Goal: Transaction & Acquisition: Purchase product/service

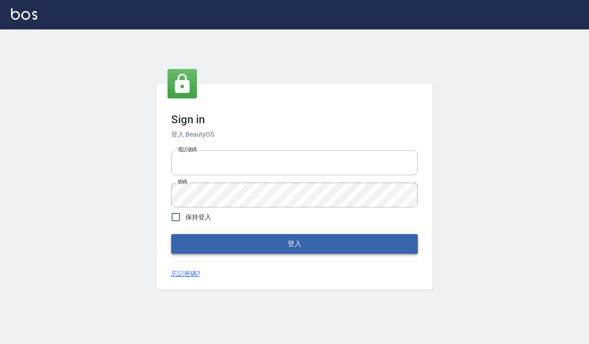
type input "0918733560"
click at [247, 240] on button "登入" at bounding box center [294, 243] width 247 height 19
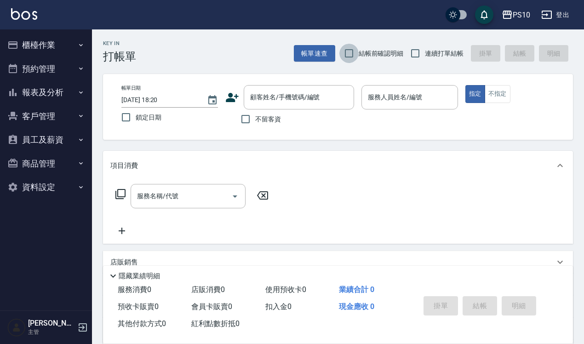
click at [351, 58] on input "結帳前確認明細" at bounding box center [348, 53] width 19 height 19
checkbox input "true"
click at [447, 53] on span "連續打單結帳" at bounding box center [444, 54] width 39 height 10
click at [425, 53] on input "連續打單結帳" at bounding box center [415, 53] width 19 height 19
checkbox input "true"
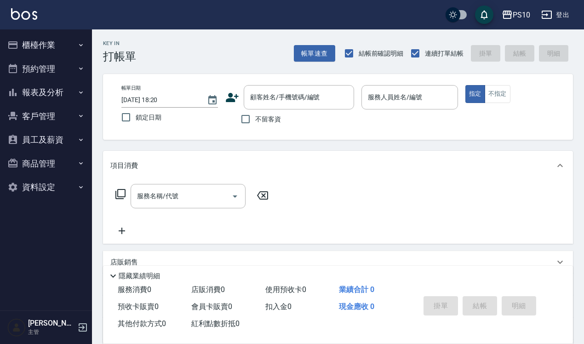
click at [268, 122] on span "不留客資" at bounding box center [268, 120] width 26 height 10
click at [255, 122] on input "不留客資" at bounding box center [245, 118] width 19 height 19
checkbox input "true"
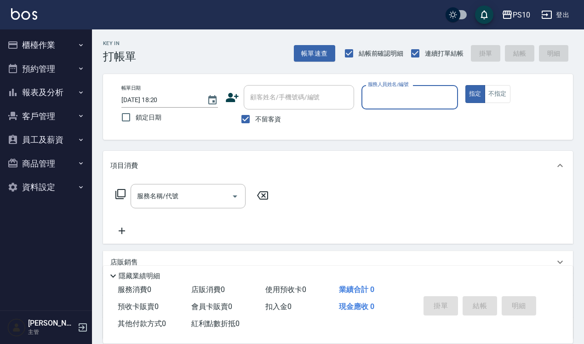
click at [383, 86] on label "服務人員姓名/編號" at bounding box center [388, 84] width 40 height 7
click at [383, 89] on input "服務人員姓名/編號" at bounding box center [410, 97] width 88 height 16
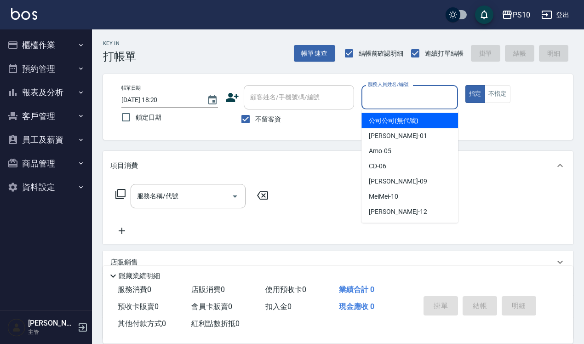
click at [387, 96] on input "服務人員姓名/編號" at bounding box center [410, 97] width 88 height 16
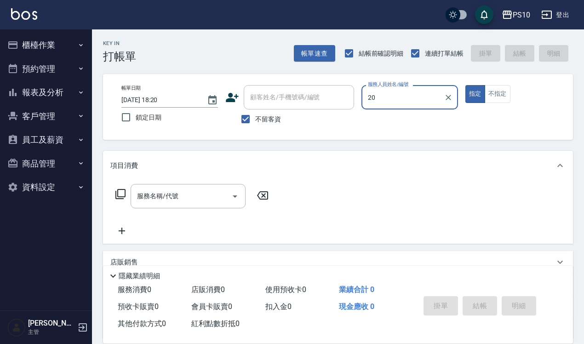
type input "2"
type input "[PERSON_NAME]-01"
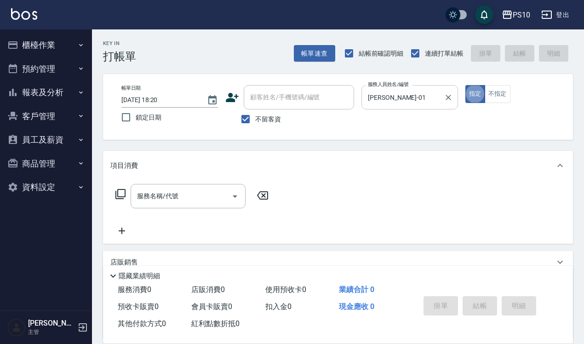
type button "true"
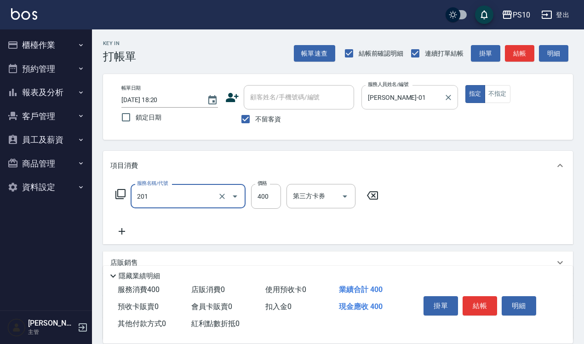
type input "剪髮(201)"
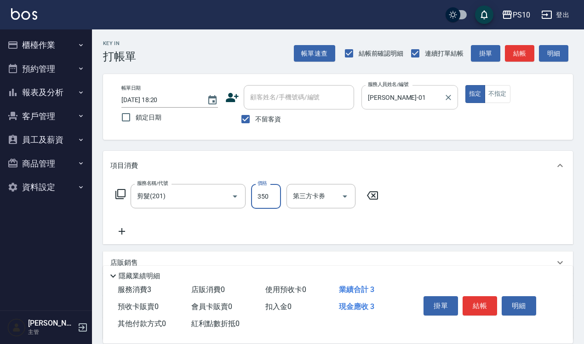
type input "350"
click at [479, 302] on button "結帳" at bounding box center [480, 305] width 35 height 19
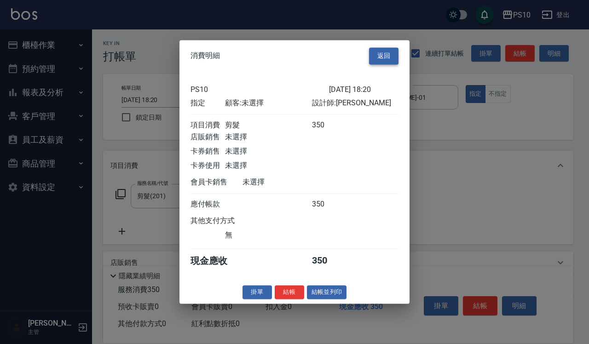
click at [377, 47] on button "返回" at bounding box center [383, 55] width 29 height 17
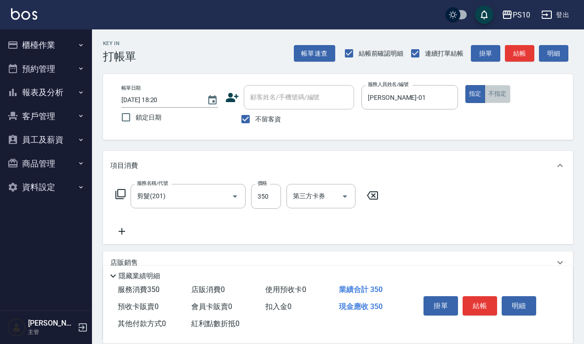
click at [497, 88] on button "不指定" at bounding box center [498, 94] width 26 height 18
click at [471, 301] on button "結帳" at bounding box center [480, 305] width 35 height 19
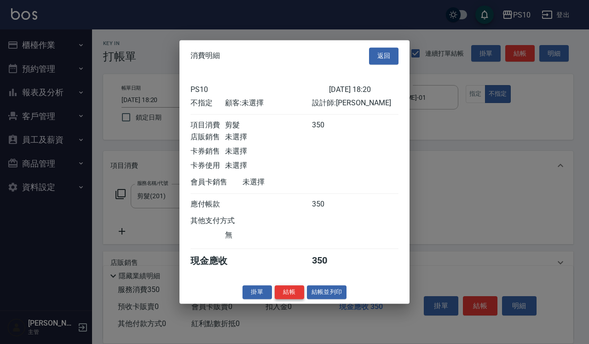
click at [294, 298] on button "結帳" at bounding box center [289, 292] width 29 height 14
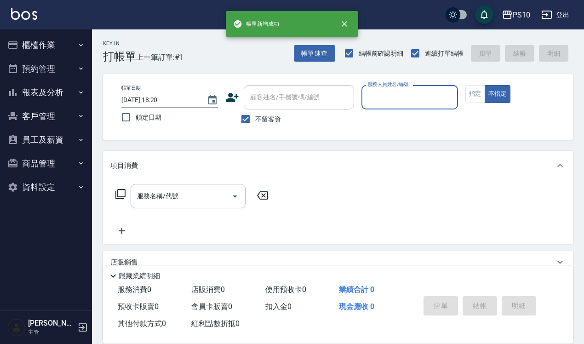
click at [401, 104] on input "服務人員姓名/編號" at bounding box center [410, 97] width 88 height 16
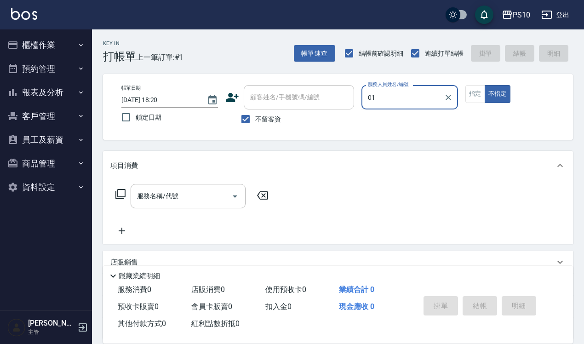
type input "[PERSON_NAME]-01"
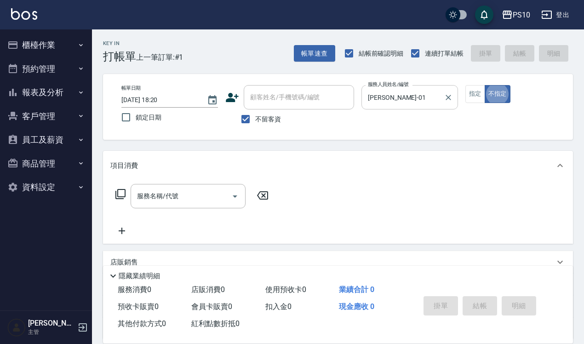
type button "false"
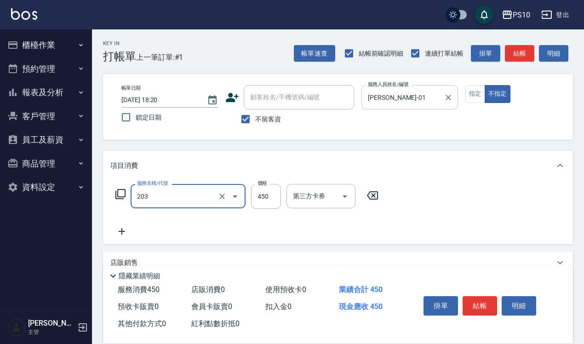
type input "剪+洗(203)"
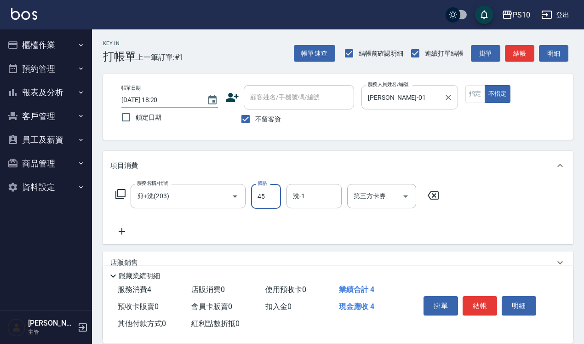
type input "450"
click at [477, 288] on div "掛單 結帳 明細" at bounding box center [485, 307] width 153 height 51
click at [470, 305] on button "結帳" at bounding box center [480, 305] width 35 height 19
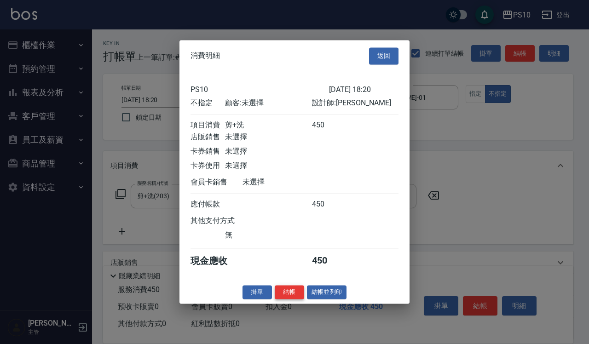
click at [281, 298] on button "結帳" at bounding box center [289, 292] width 29 height 14
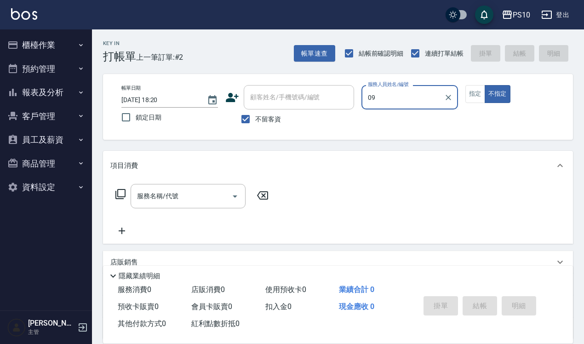
type input "[PERSON_NAME]-09"
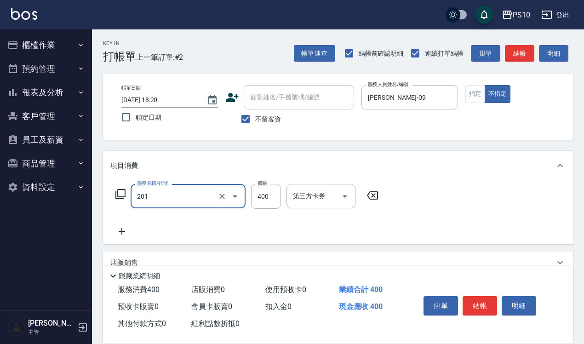
type input "剪髮(201)"
click at [477, 86] on button "指定" at bounding box center [476, 94] width 20 height 18
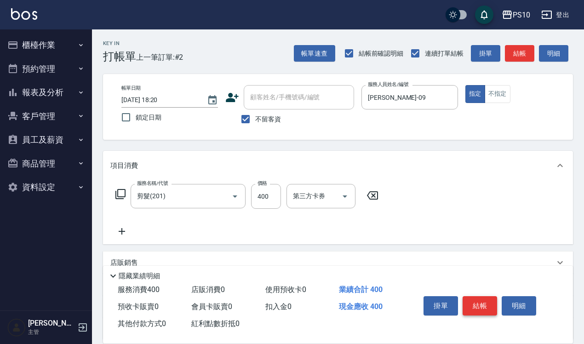
click at [482, 298] on button "結帳" at bounding box center [480, 305] width 35 height 19
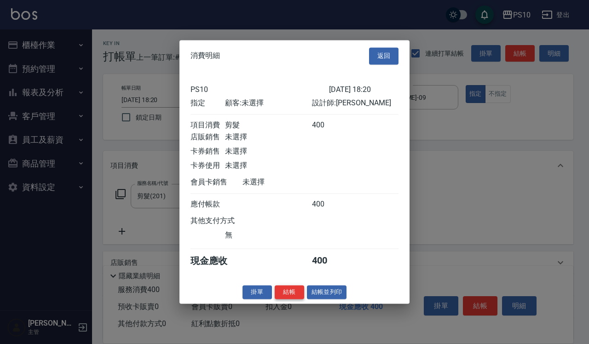
click at [292, 294] on button "結帳" at bounding box center [289, 292] width 29 height 14
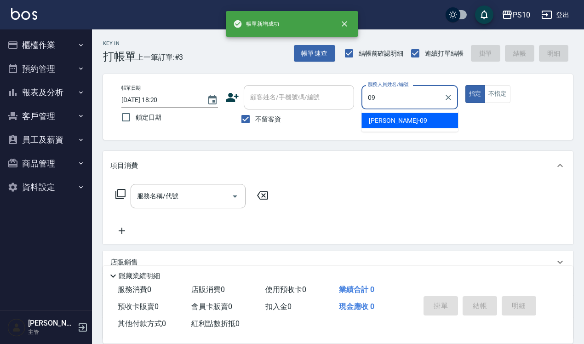
type input "[PERSON_NAME]-09"
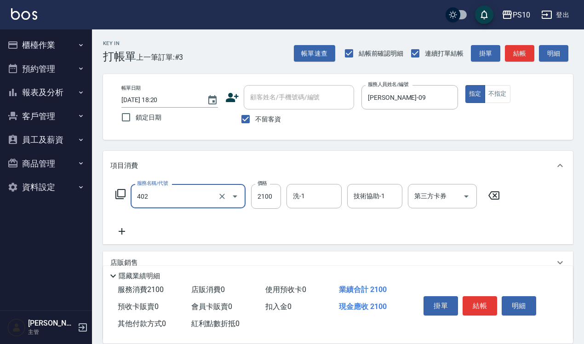
type input "染髮中髮(402)"
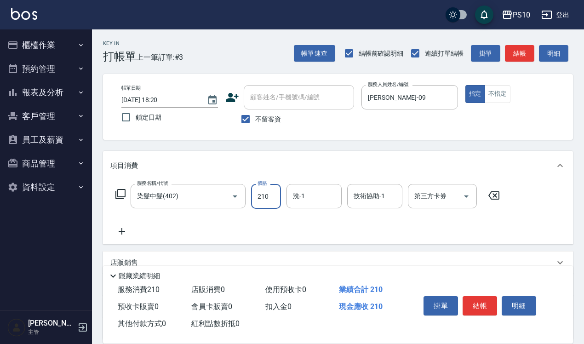
type input "2100"
click at [472, 306] on button "結帳" at bounding box center [480, 305] width 35 height 19
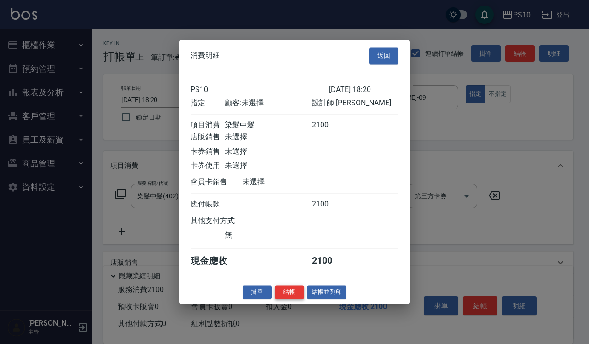
click at [288, 299] on button "結帳" at bounding box center [289, 292] width 29 height 14
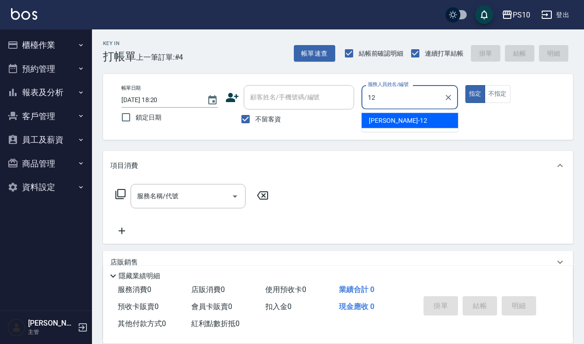
type input "[PERSON_NAME]-12"
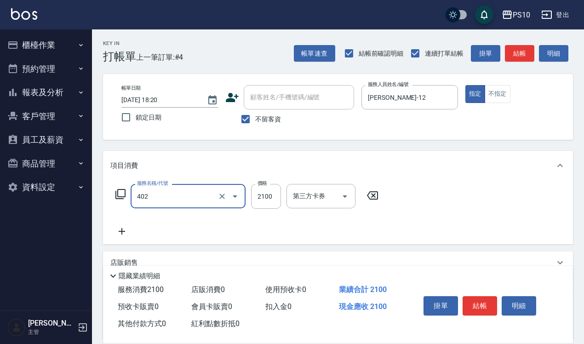
type input "染髮中髮(402)"
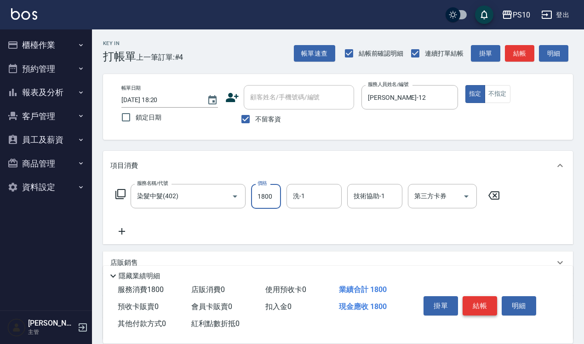
type input "1800"
click at [484, 299] on button "結帳" at bounding box center [480, 305] width 35 height 19
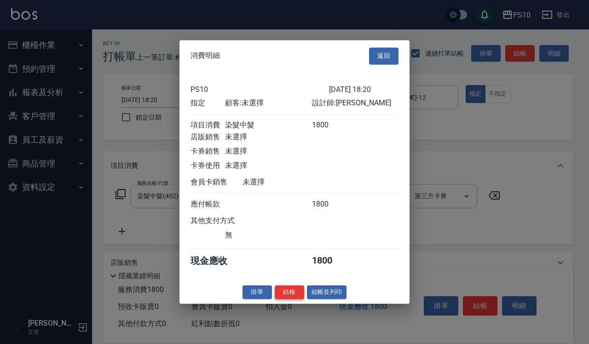
click at [293, 298] on button "結帳" at bounding box center [289, 292] width 29 height 14
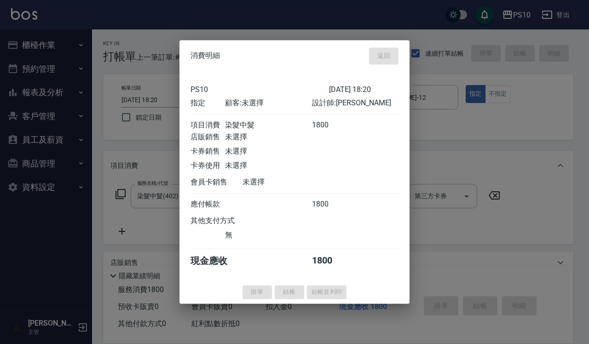
type input "[DATE] 18:21"
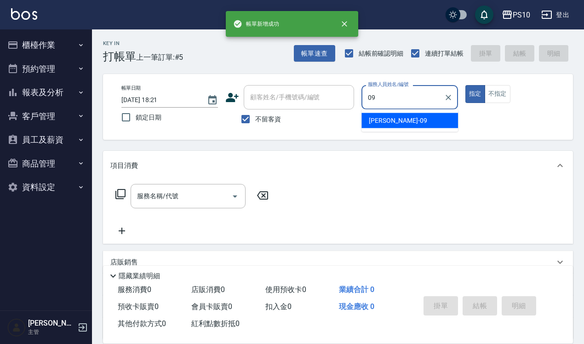
type input "[PERSON_NAME]-09"
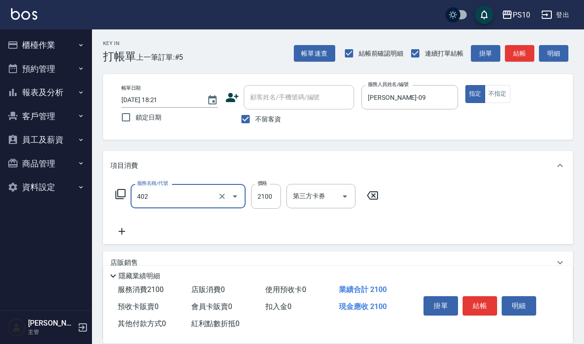
type input "染髮中髮(402)"
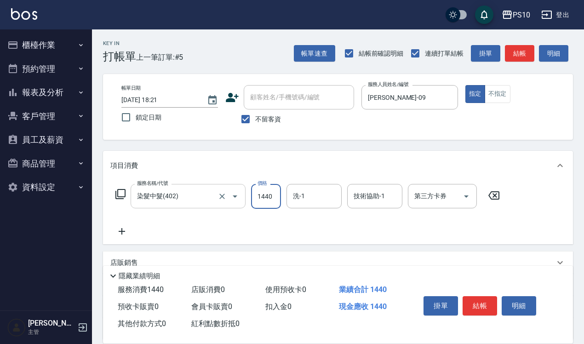
type input "1440"
click at [170, 203] on input "染髮中髮(402)" at bounding box center [175, 196] width 81 height 16
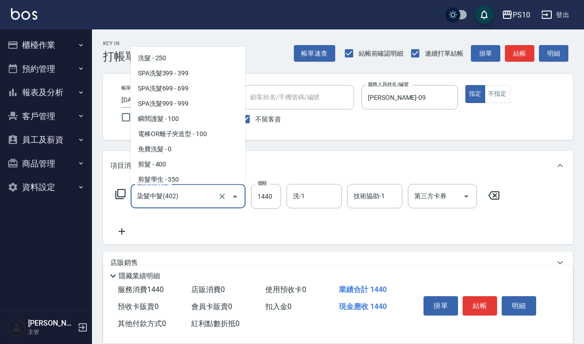
scroll to position [276, 0]
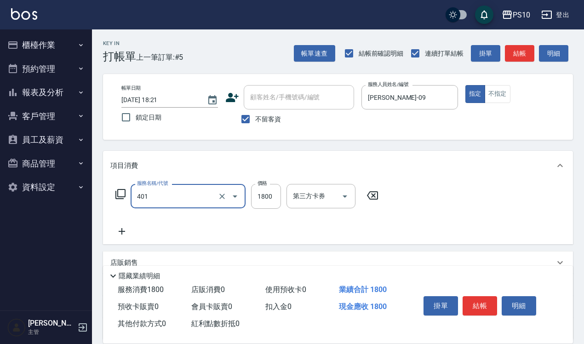
type input "染髮短髮(401)"
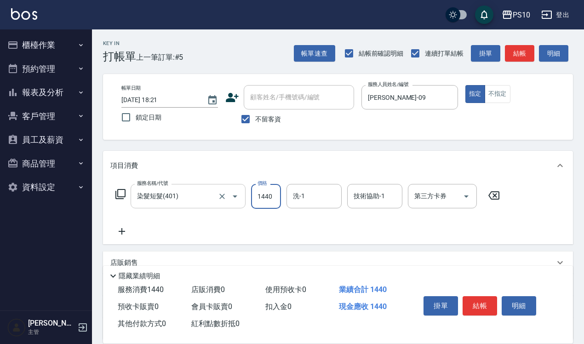
type input "1440"
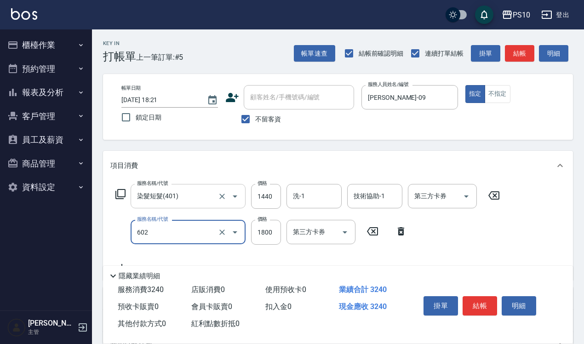
type input "蘆薈髮膜(602)"
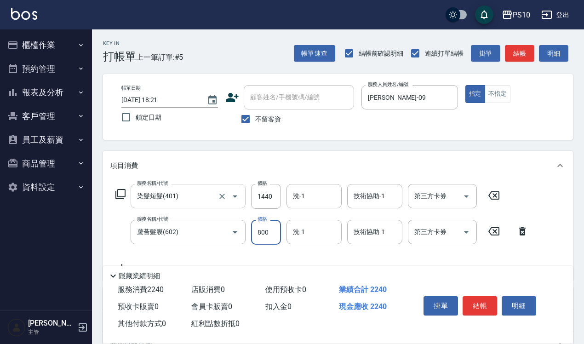
type input "800"
click at [473, 298] on button "結帳" at bounding box center [480, 305] width 35 height 19
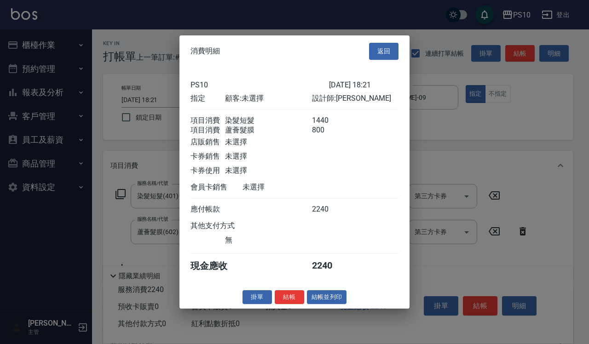
click at [288, 300] on button "結帳" at bounding box center [289, 297] width 29 height 14
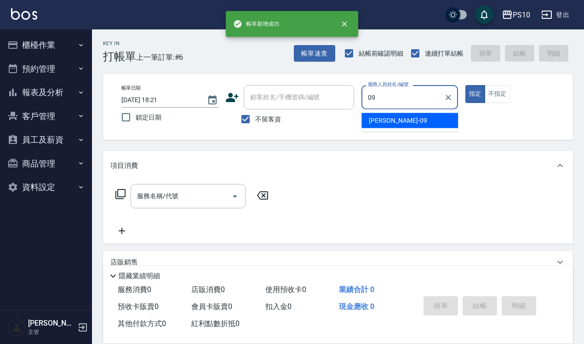
type input "[PERSON_NAME]-09"
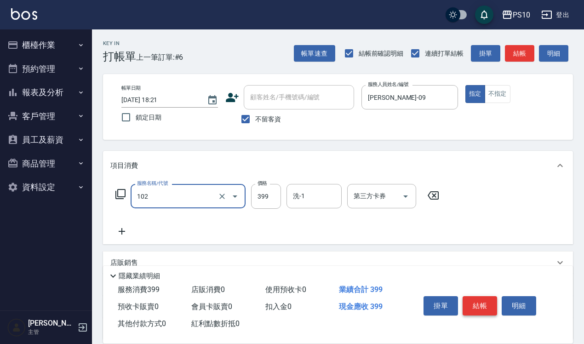
type input "SPA洗髮399(102)"
click at [481, 297] on button "結帳" at bounding box center [480, 305] width 35 height 19
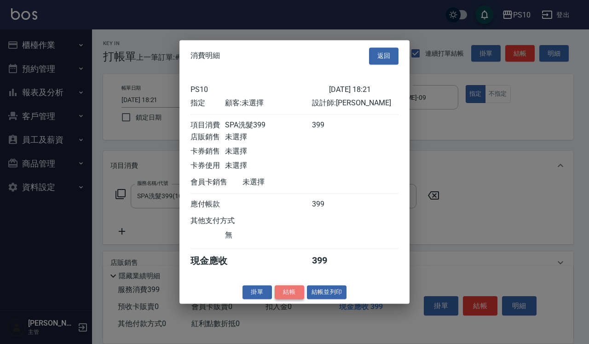
click at [286, 299] on button "結帳" at bounding box center [289, 292] width 29 height 14
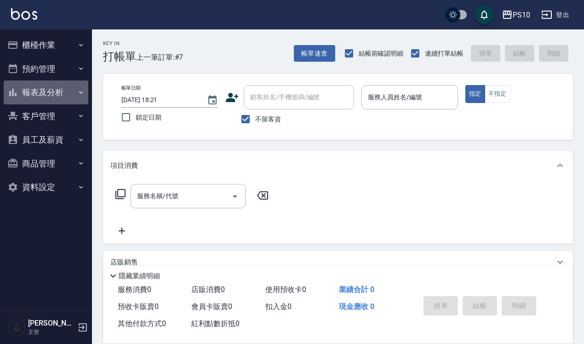
click at [38, 91] on button "報表及分析" at bounding box center [46, 93] width 85 height 24
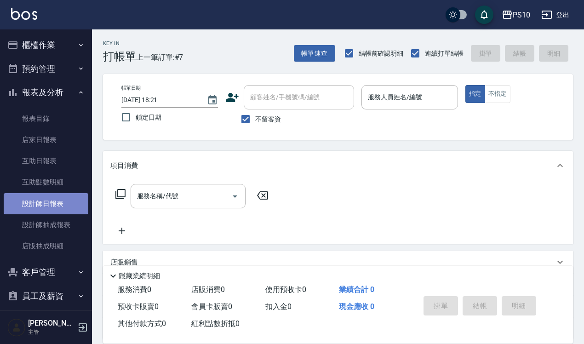
click at [60, 201] on link "設計師日報表" at bounding box center [46, 203] width 85 height 21
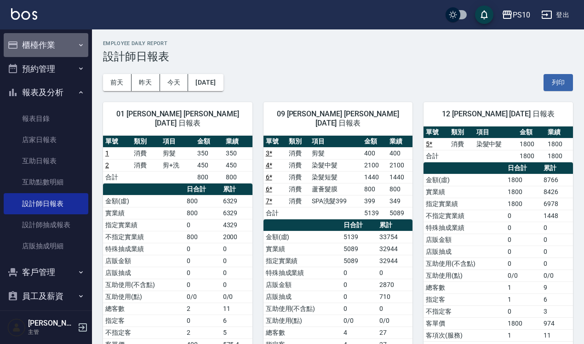
click at [54, 45] on button "櫃檯作業" at bounding box center [46, 45] width 85 height 24
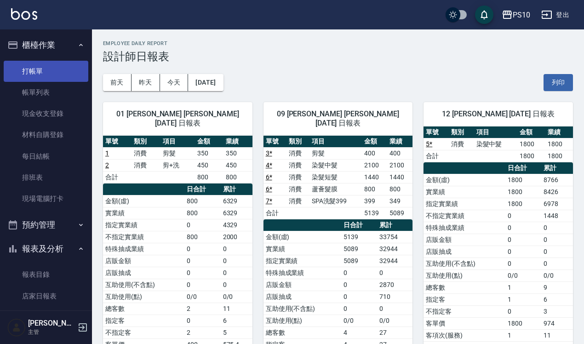
click at [58, 70] on link "打帳單" at bounding box center [46, 71] width 85 height 21
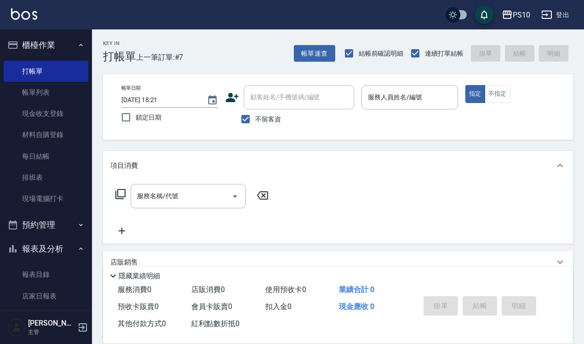
click at [397, 127] on div "帳單日期 [DATE] 18:21 鎖定日期 顧客姓名/手機號碼/編號 顧客姓名/手機號碼/編號 不留客資 服務人員姓名/編號 服務人員姓名/編號 指定 不指定" at bounding box center [338, 107] width 448 height 44
